Goal: Navigation & Orientation: Find specific page/section

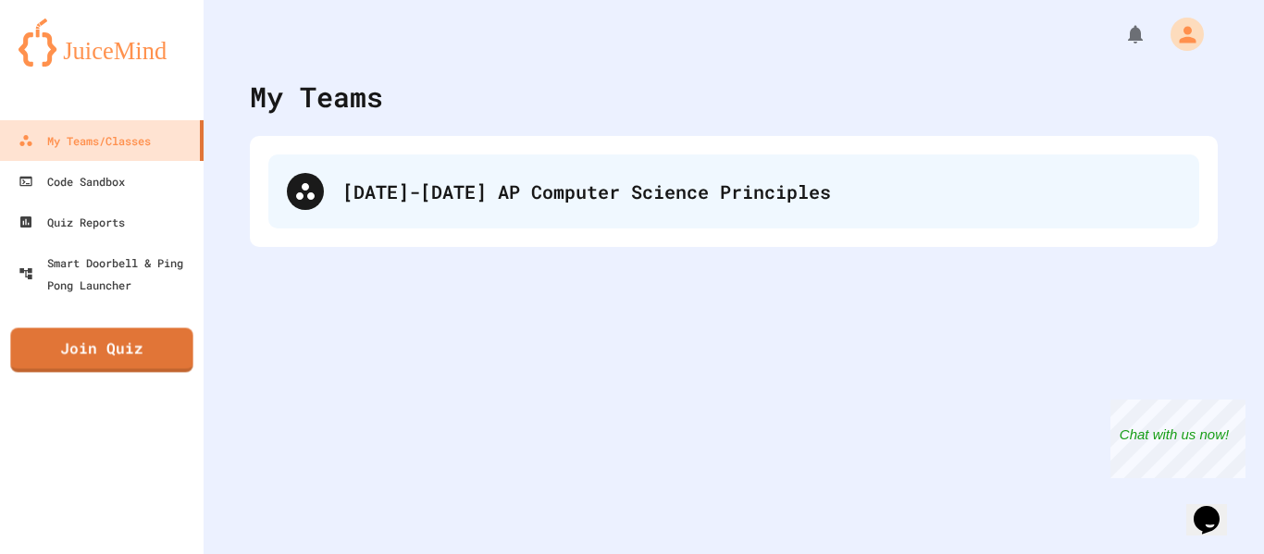
click at [359, 216] on div "[DATE]-[DATE] AP Computer Science Principles" at bounding box center [733, 192] width 931 height 74
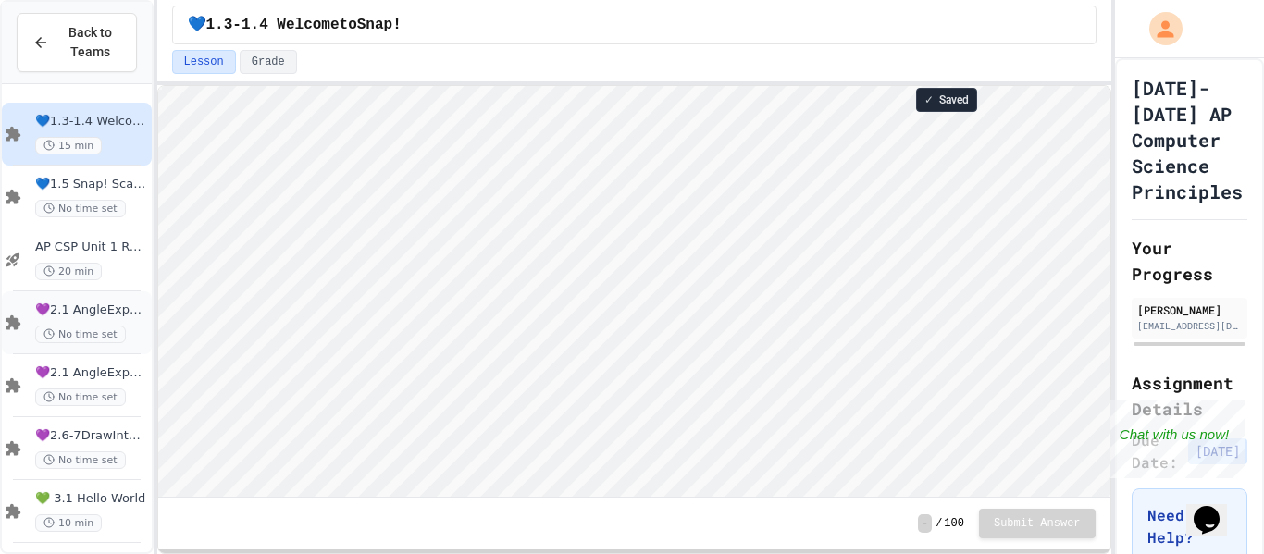
scroll to position [198, 0]
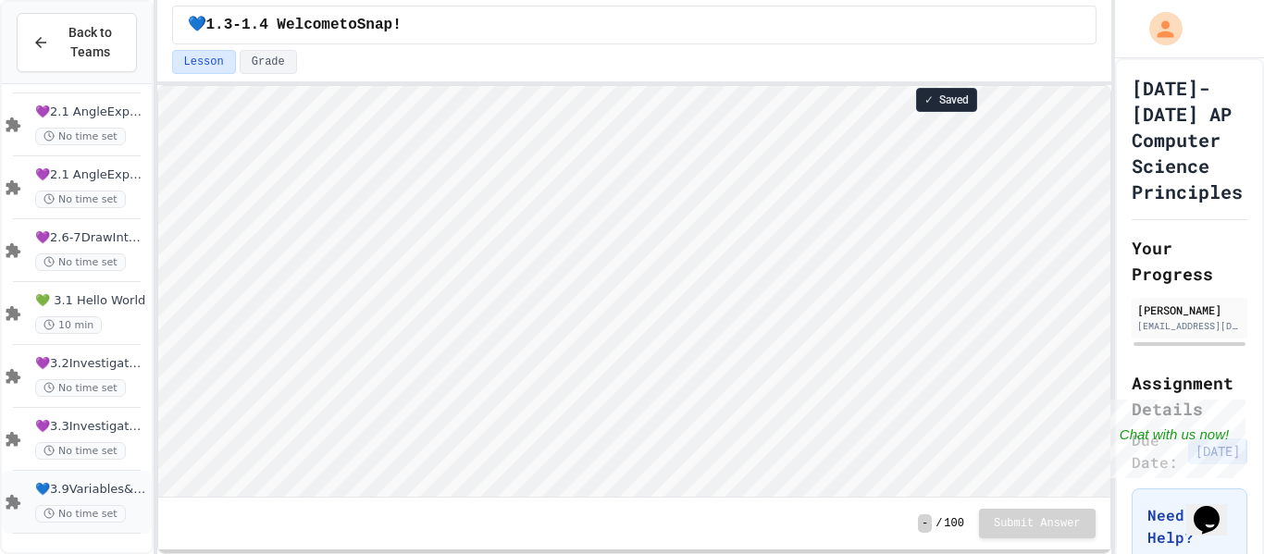
click at [79, 479] on div "💙3.9Variables&ArithmeticOp No time set" at bounding box center [77, 502] width 150 height 63
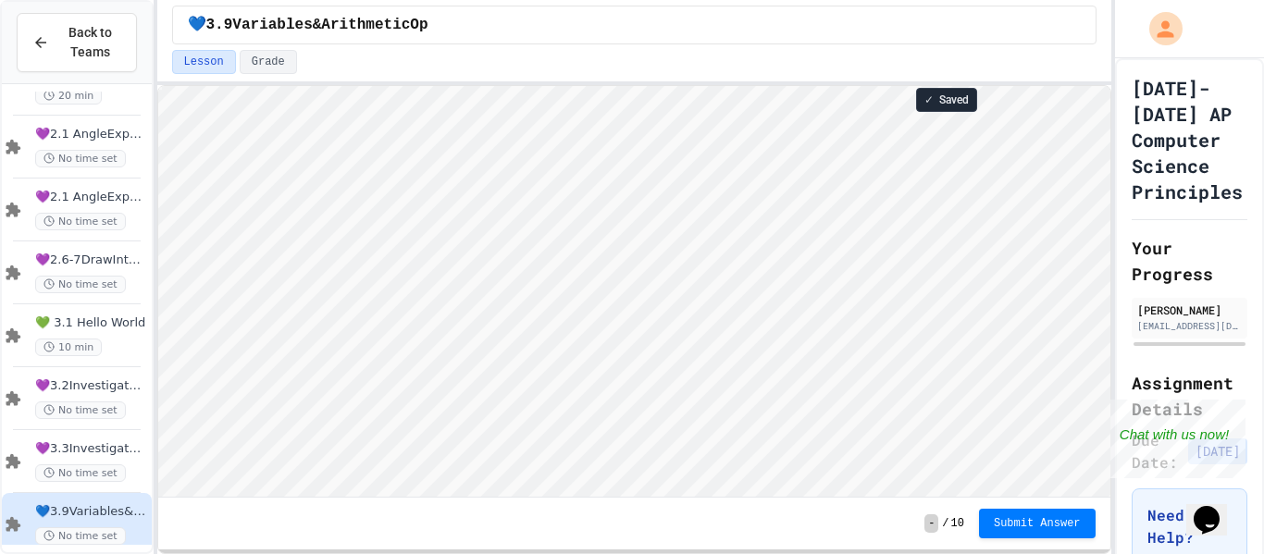
scroll to position [2, 0]
